Goal: Transaction & Acquisition: Purchase product/service

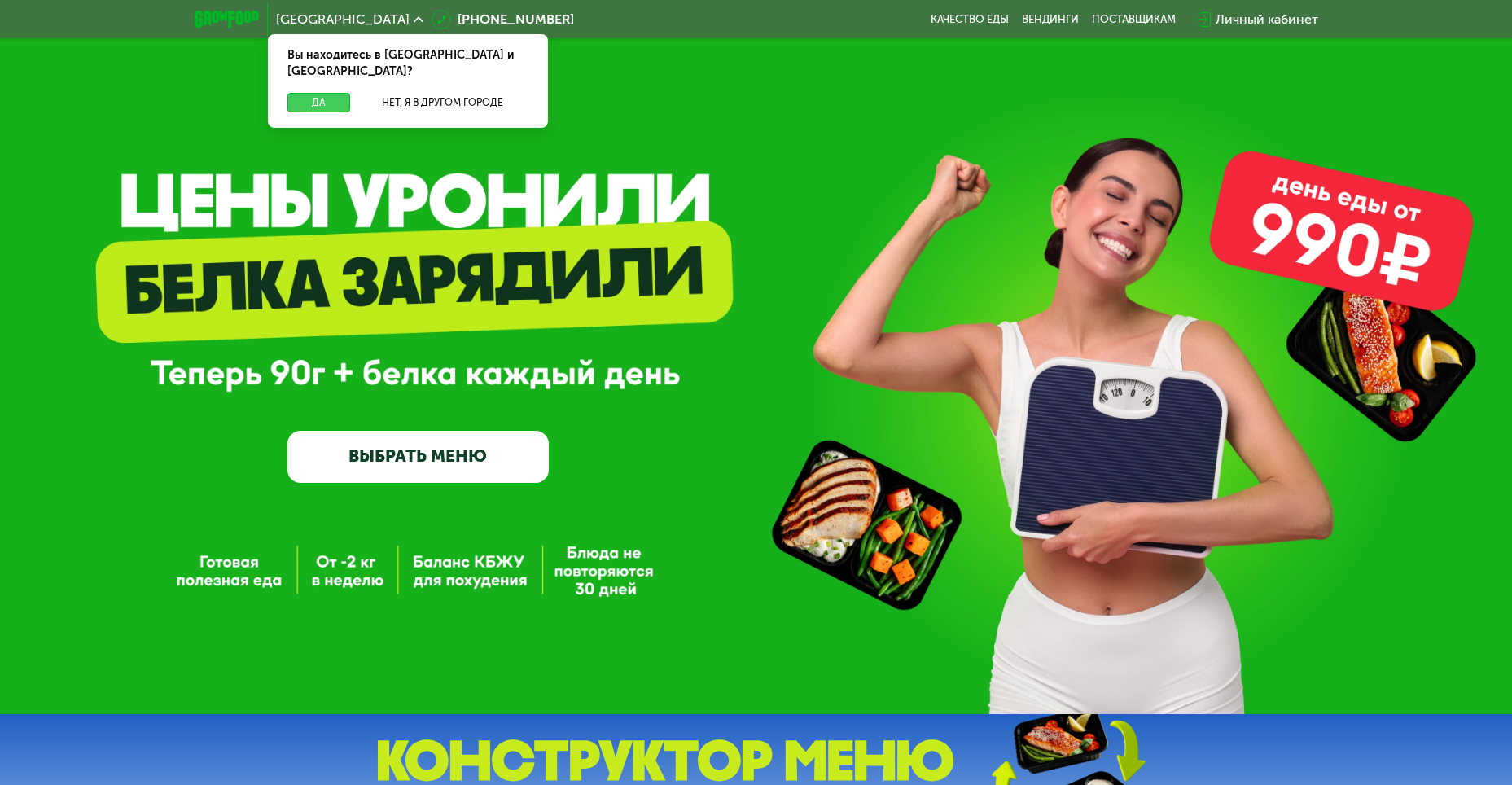
click at [310, 93] on button "Да" at bounding box center [319, 103] width 63 height 20
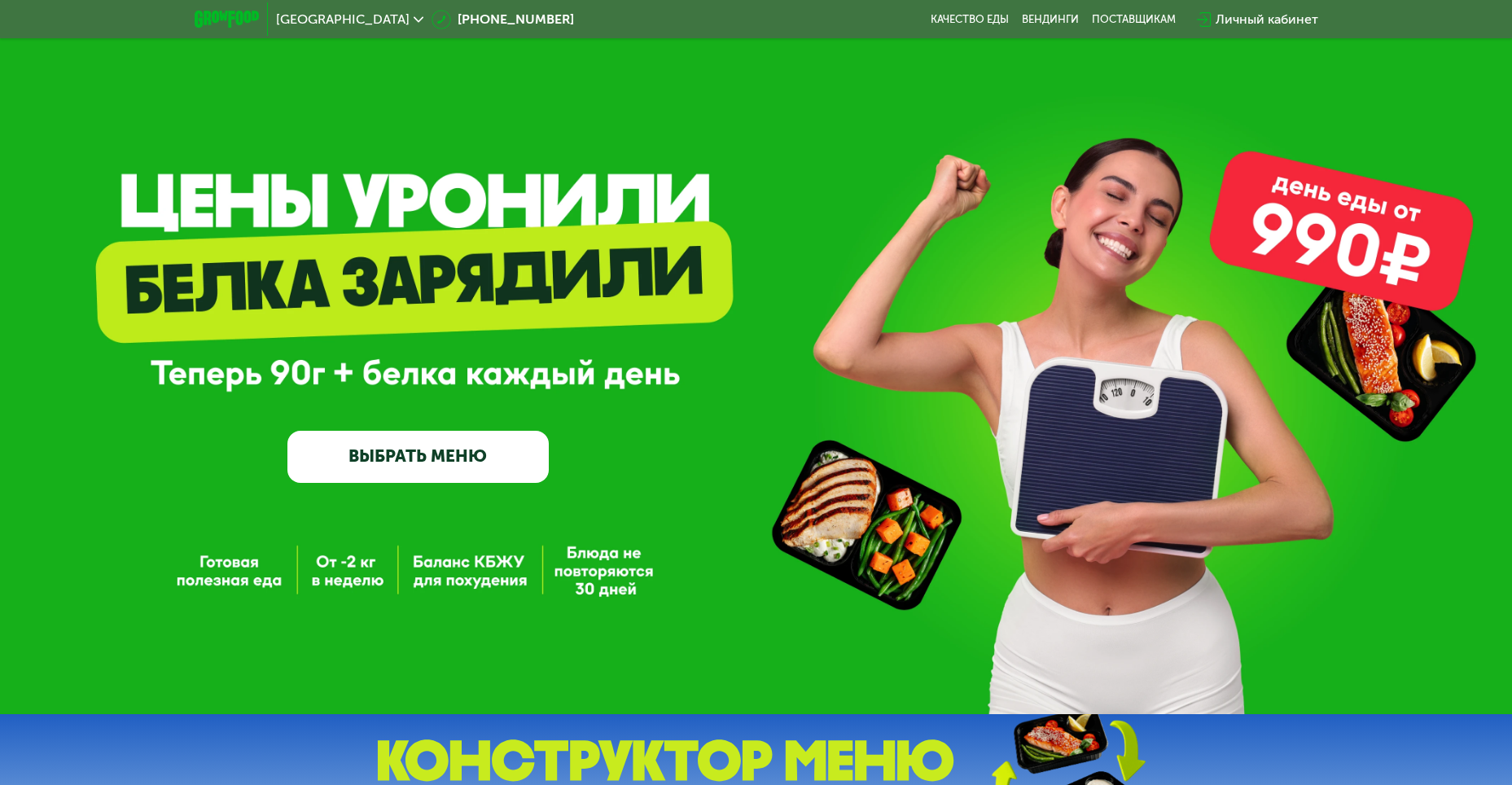
click at [412, 466] on link "ВЫБРАТЬ МЕНЮ" at bounding box center [417, 457] width 261 height 52
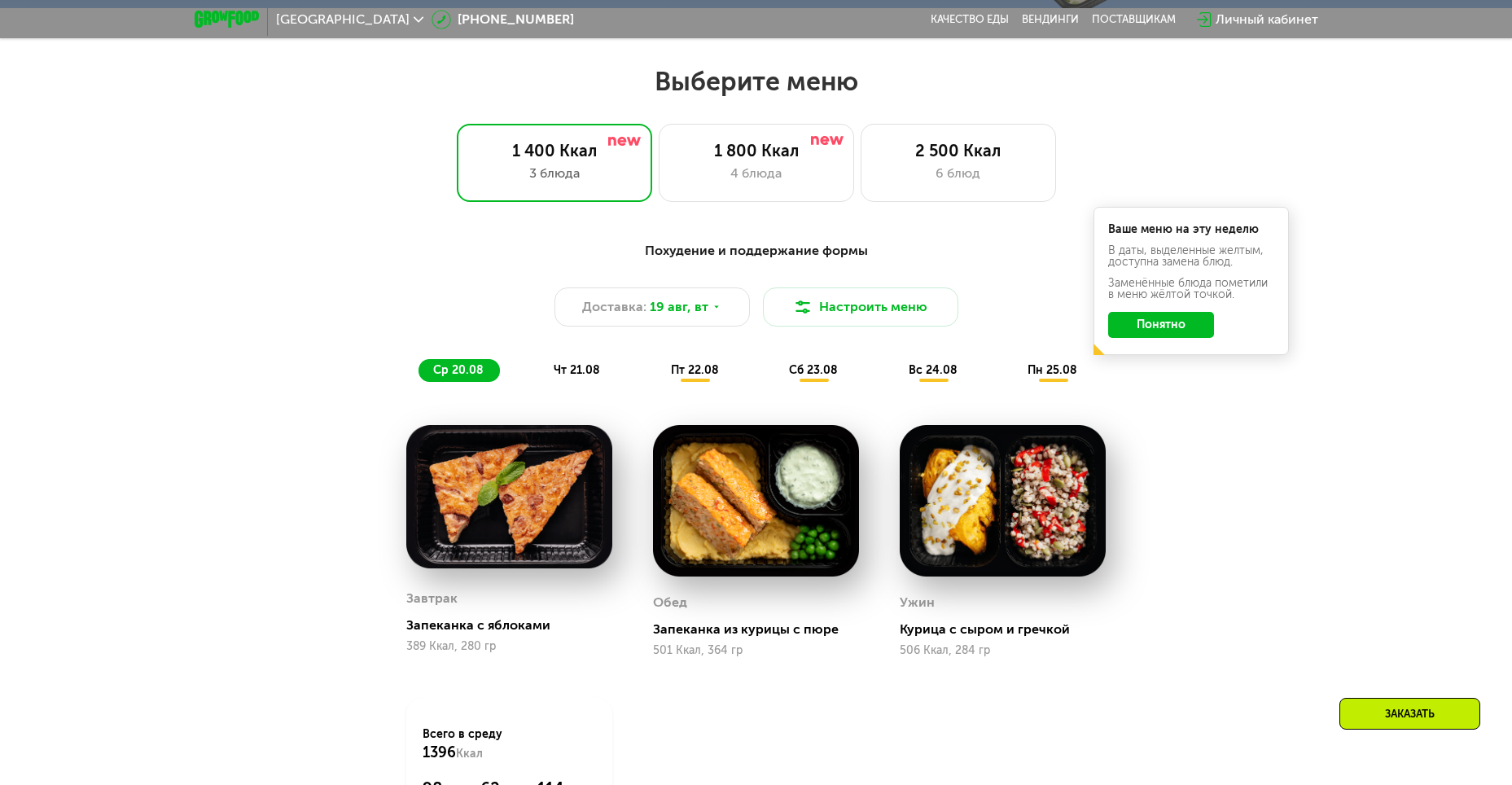
scroll to position [861, 0]
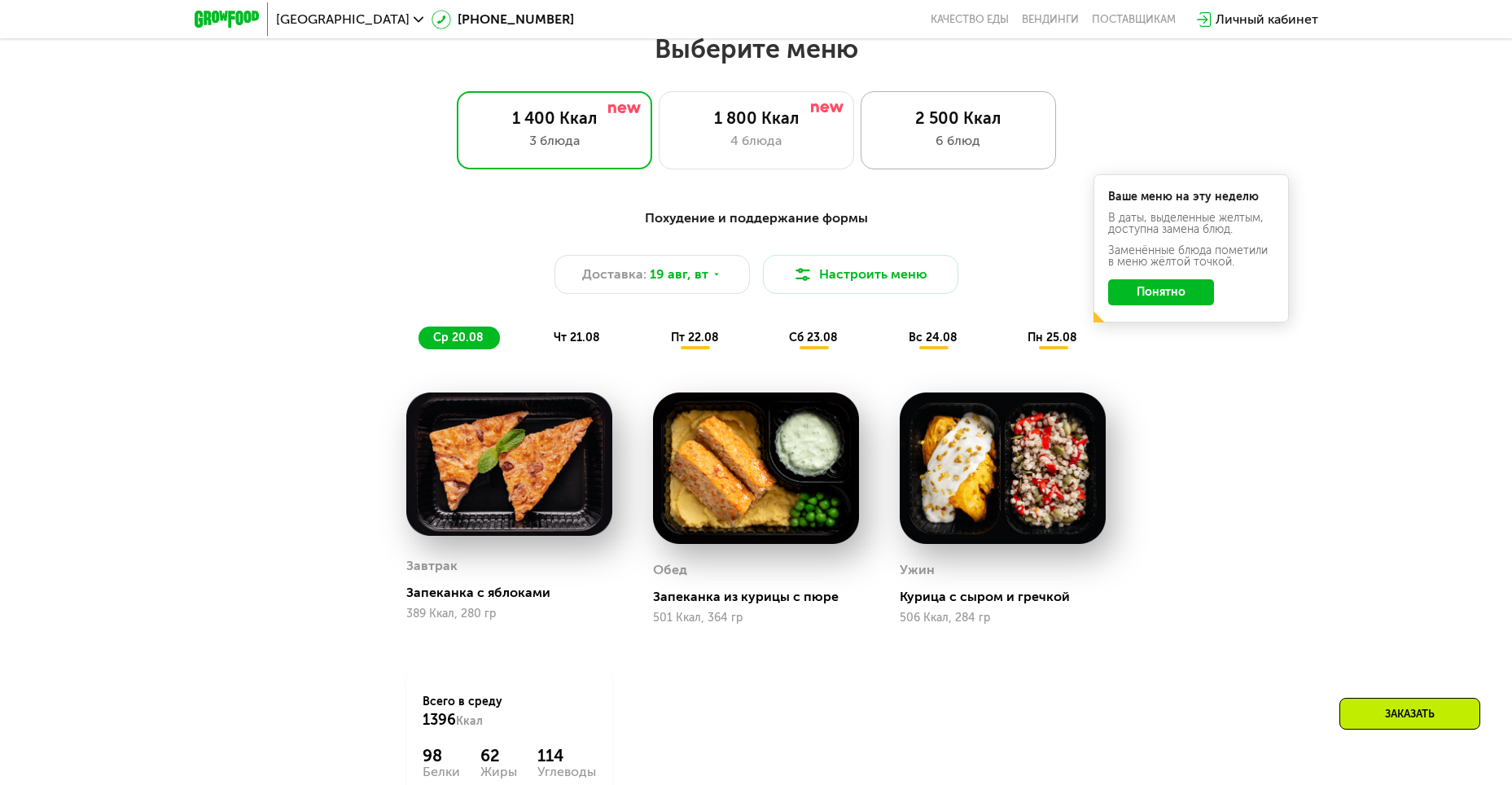
click at [944, 126] on div "2 500 Ккал" at bounding box center [958, 118] width 161 height 20
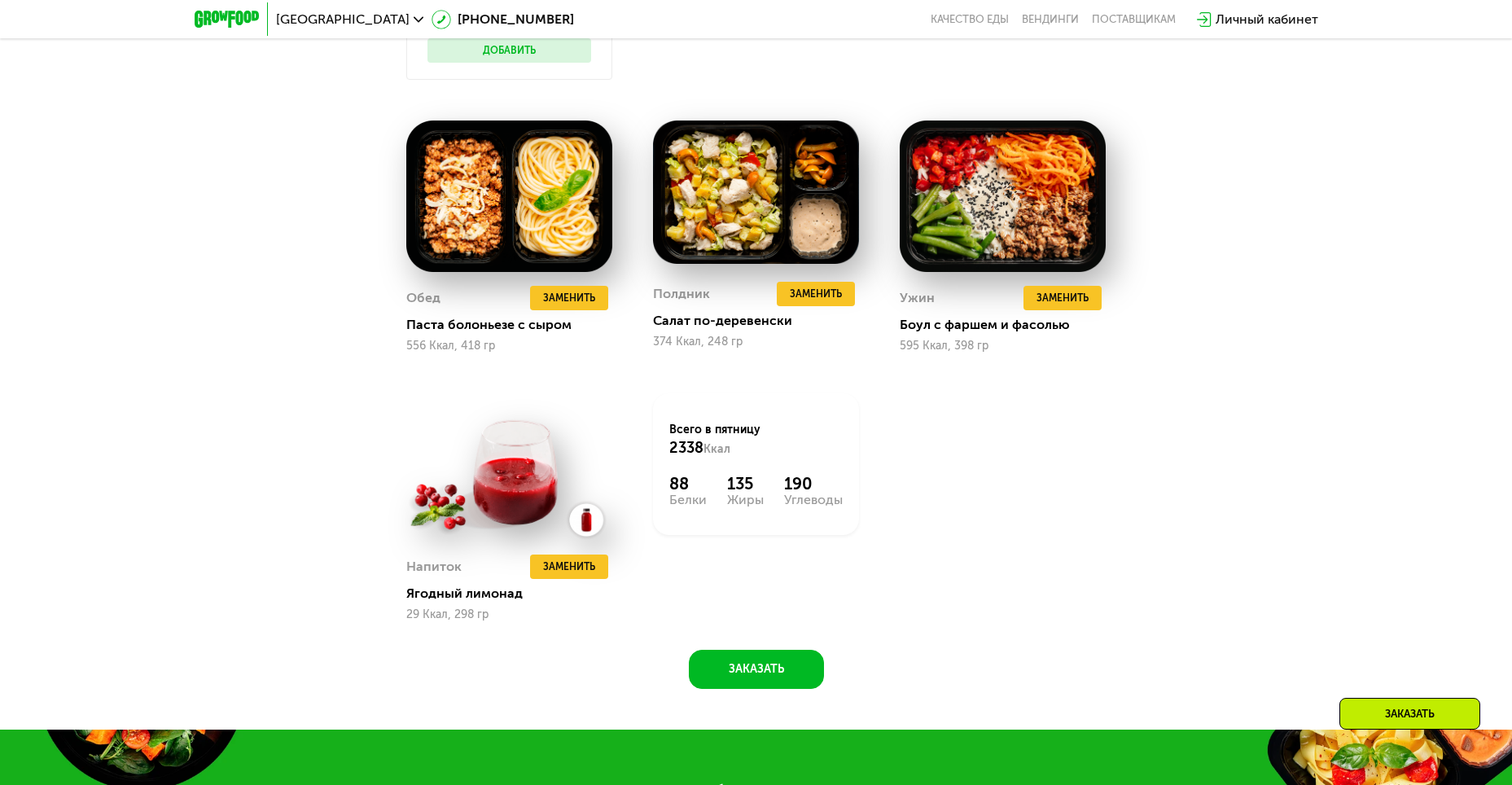
scroll to position [1431, 0]
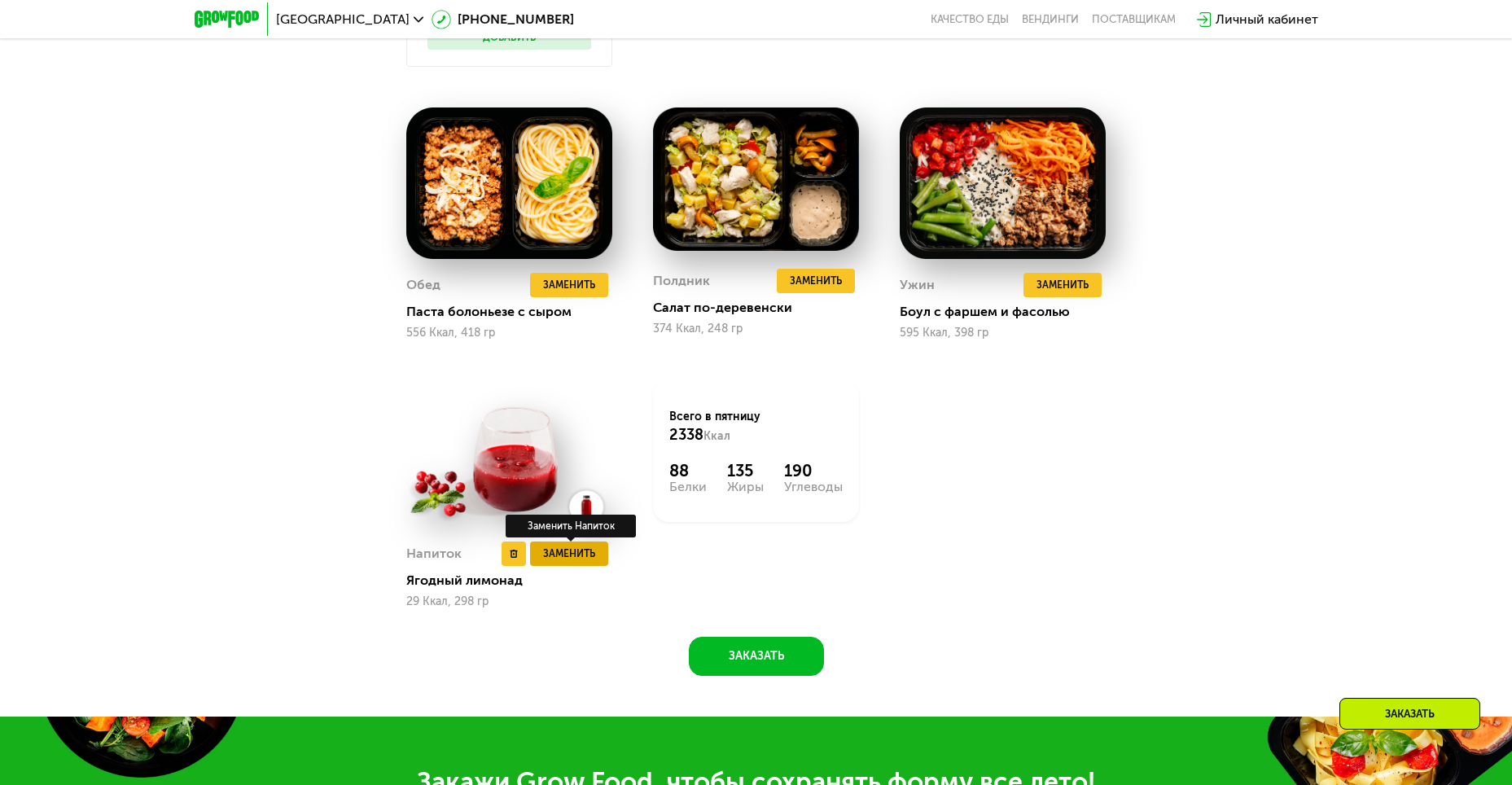
click at [583, 560] on span "Заменить" at bounding box center [569, 553] width 52 height 17
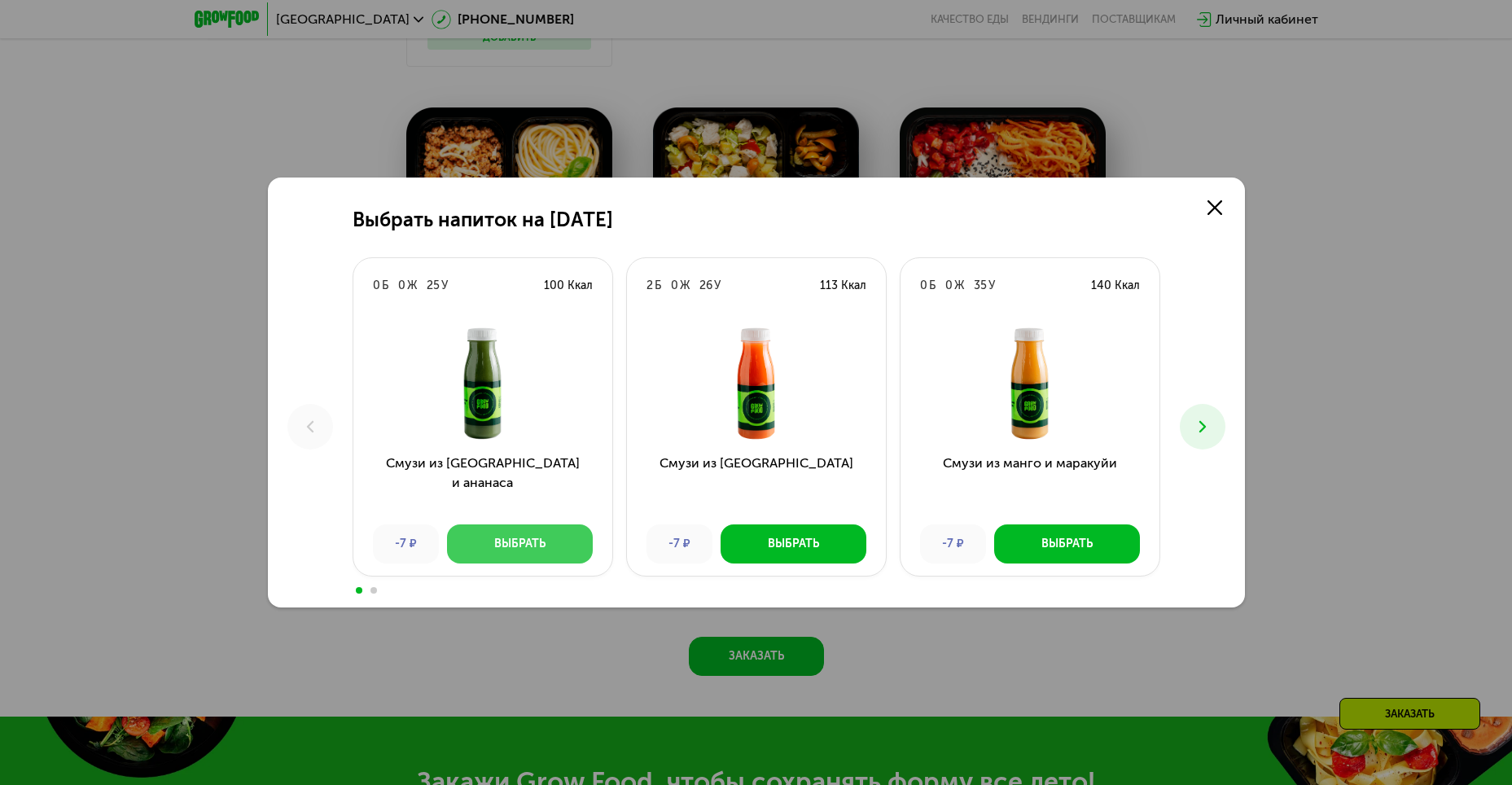
click at [540, 549] on div "Выбрать" at bounding box center [520, 544] width 51 height 17
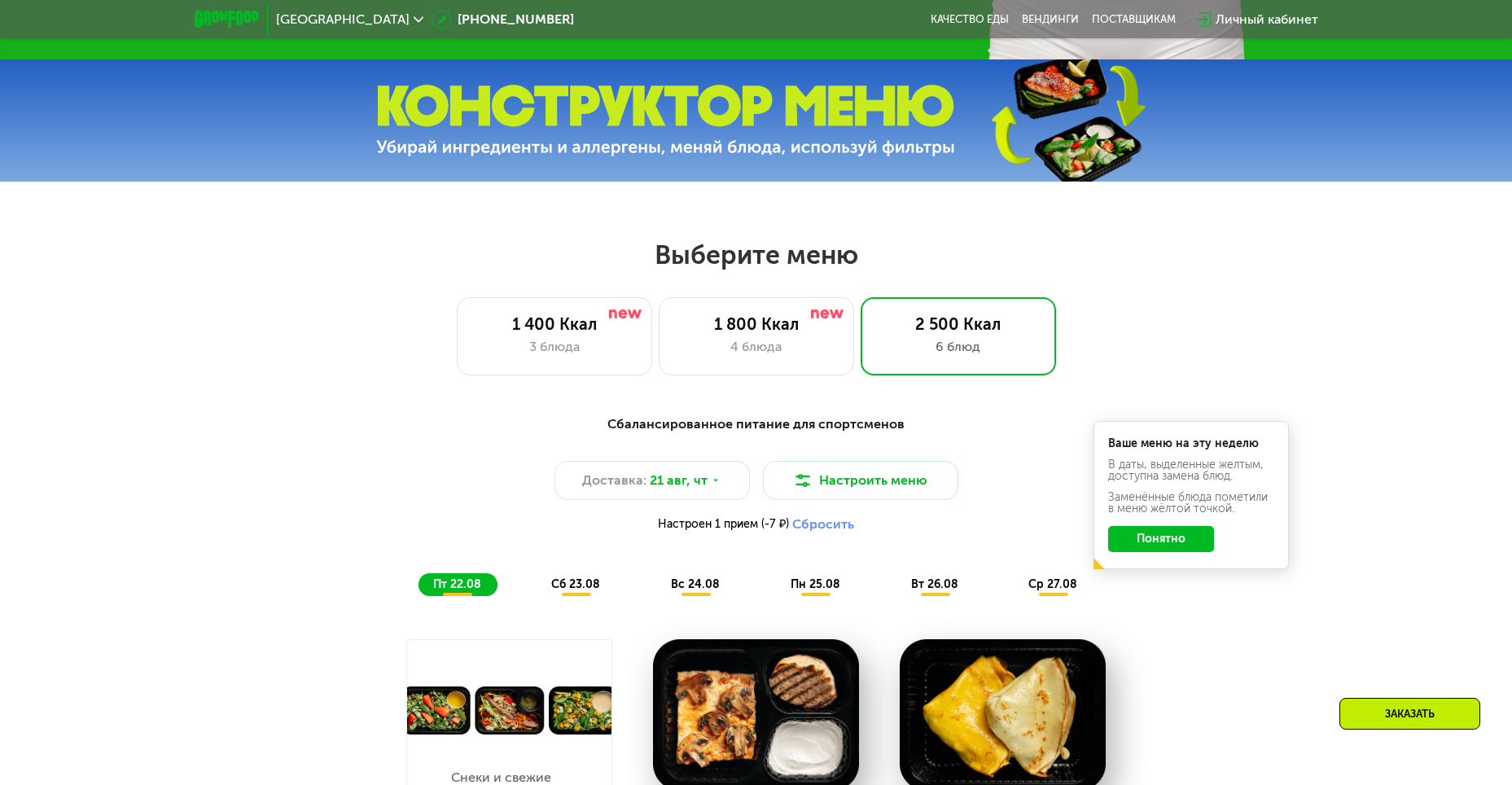
scroll to position [657, 0]
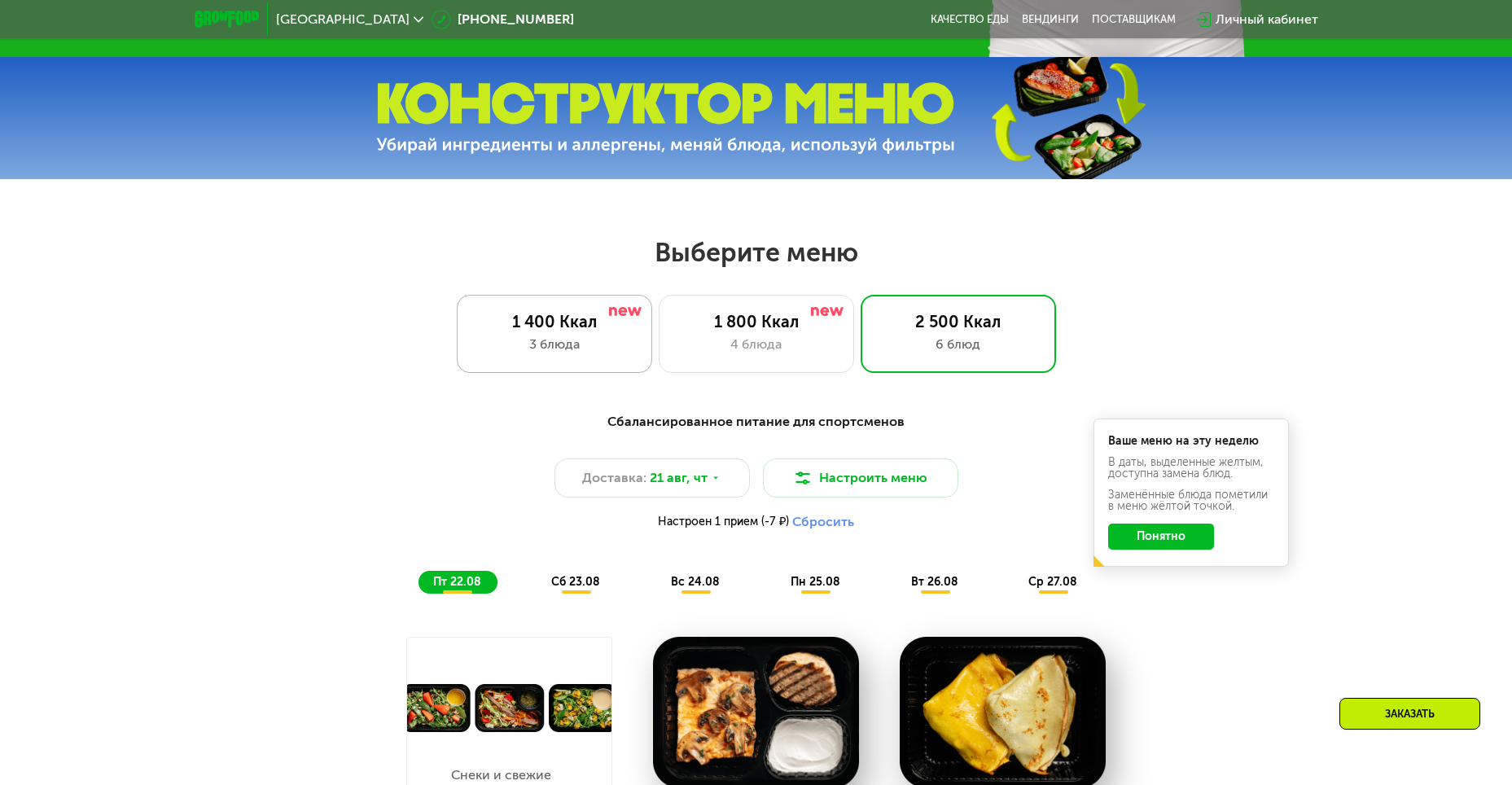
click at [521, 342] on div "3 блюда" at bounding box center [554, 344] width 161 height 20
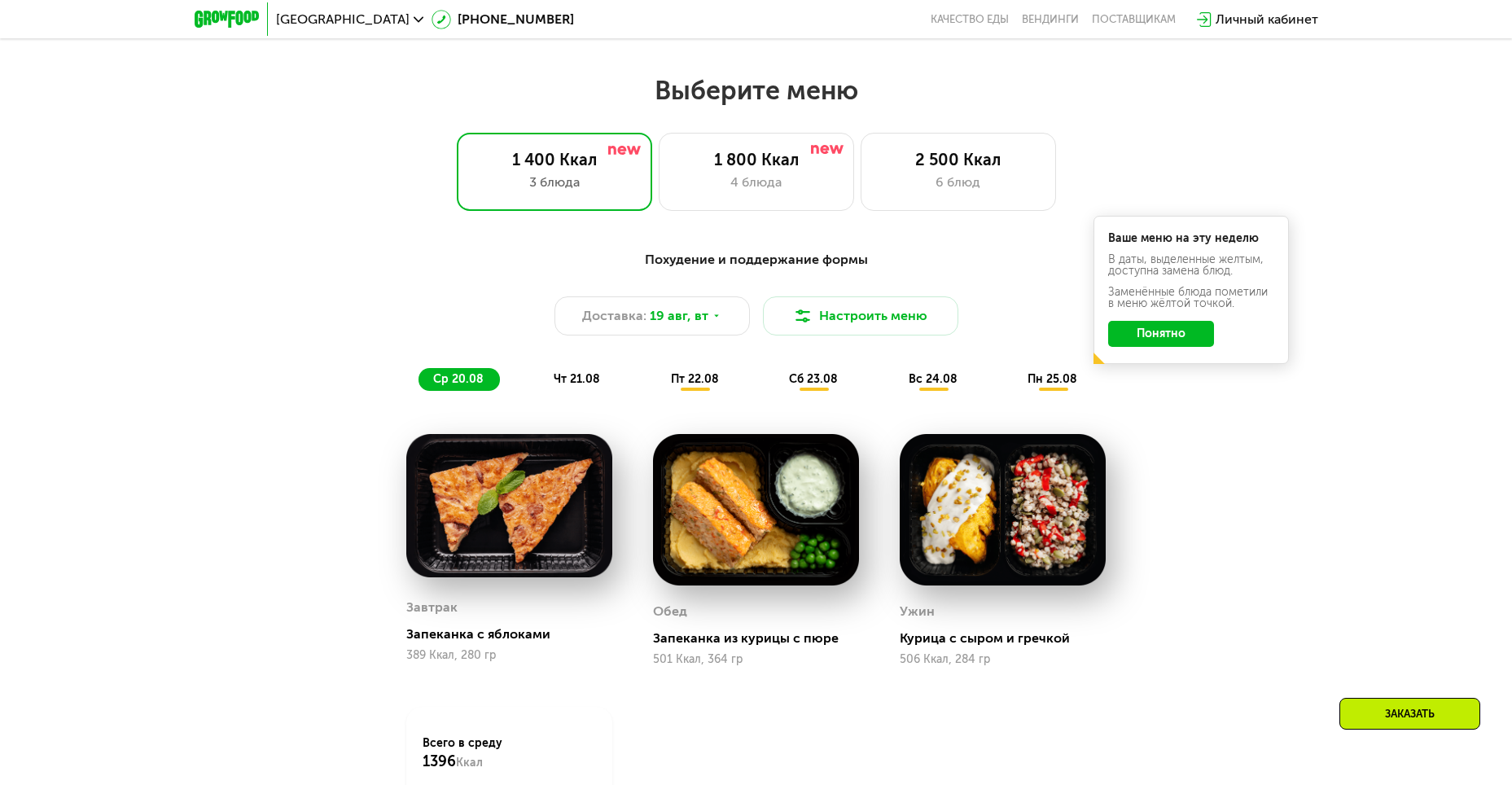
scroll to position [820, 0]
click at [921, 186] on div "6 блюд" at bounding box center [958, 182] width 161 height 20
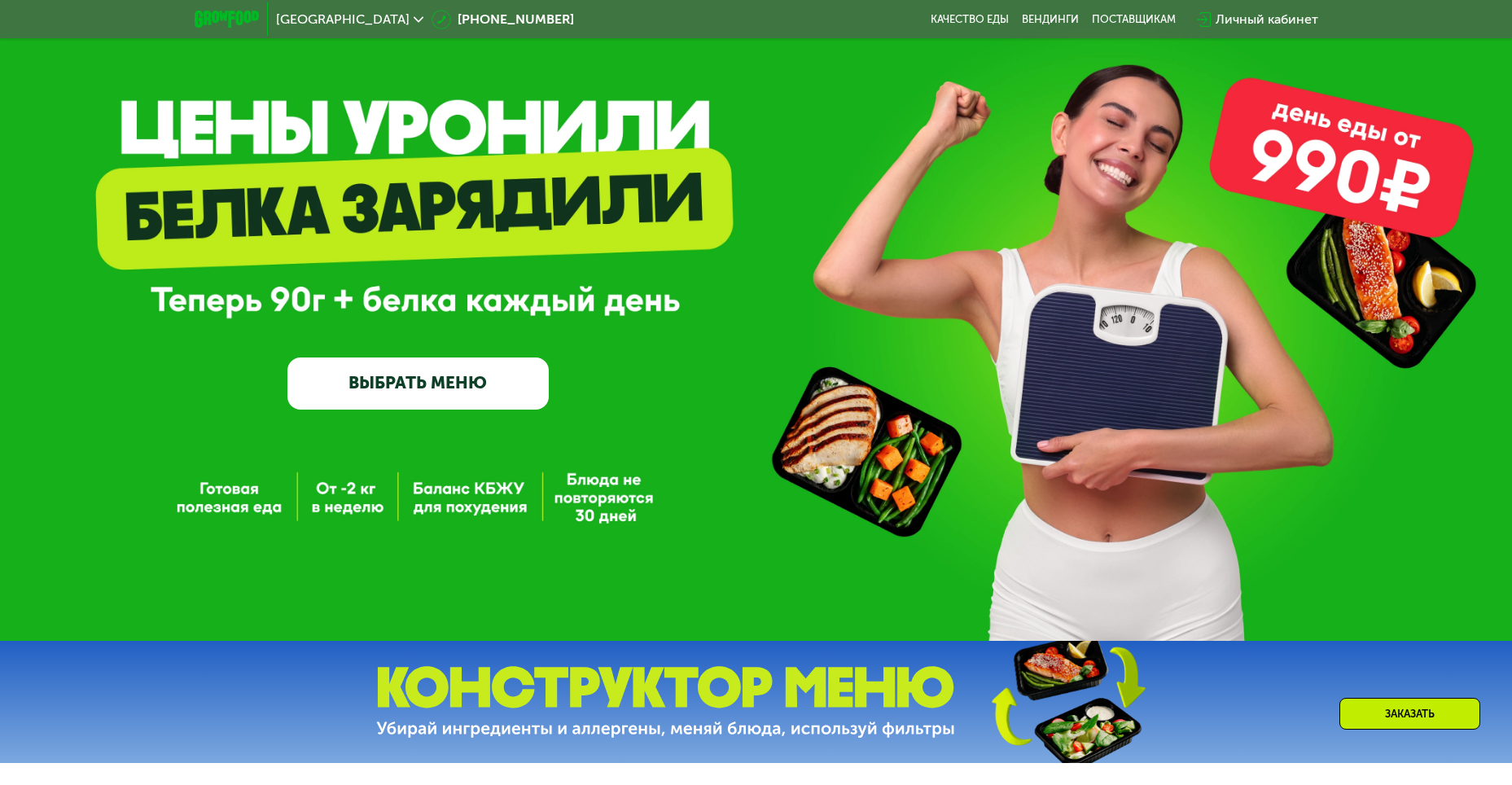
scroll to position [0, 0]
